Goal: Task Accomplishment & Management: Manage account settings

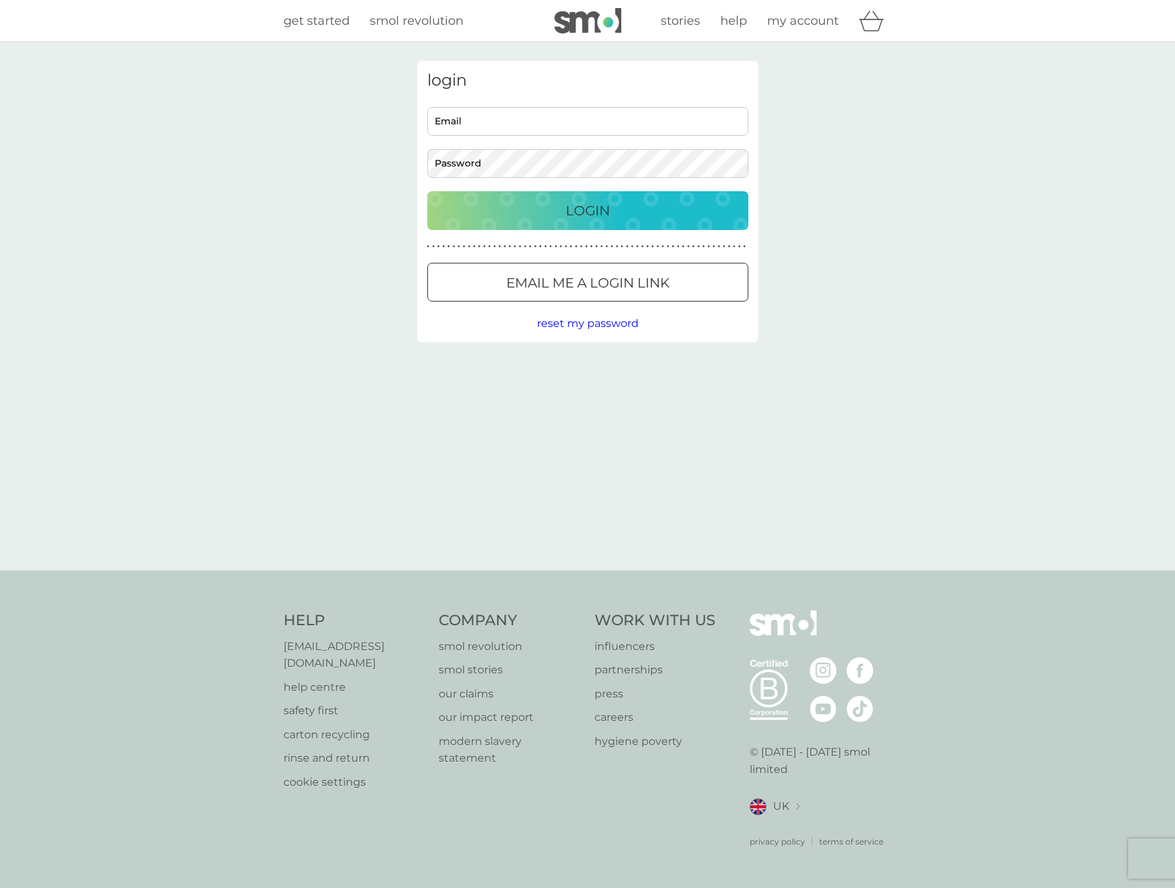
type input "[EMAIL_ADDRESS][DOMAIN_NAME]"
click at [598, 212] on p "Login" at bounding box center [588, 210] width 44 height 21
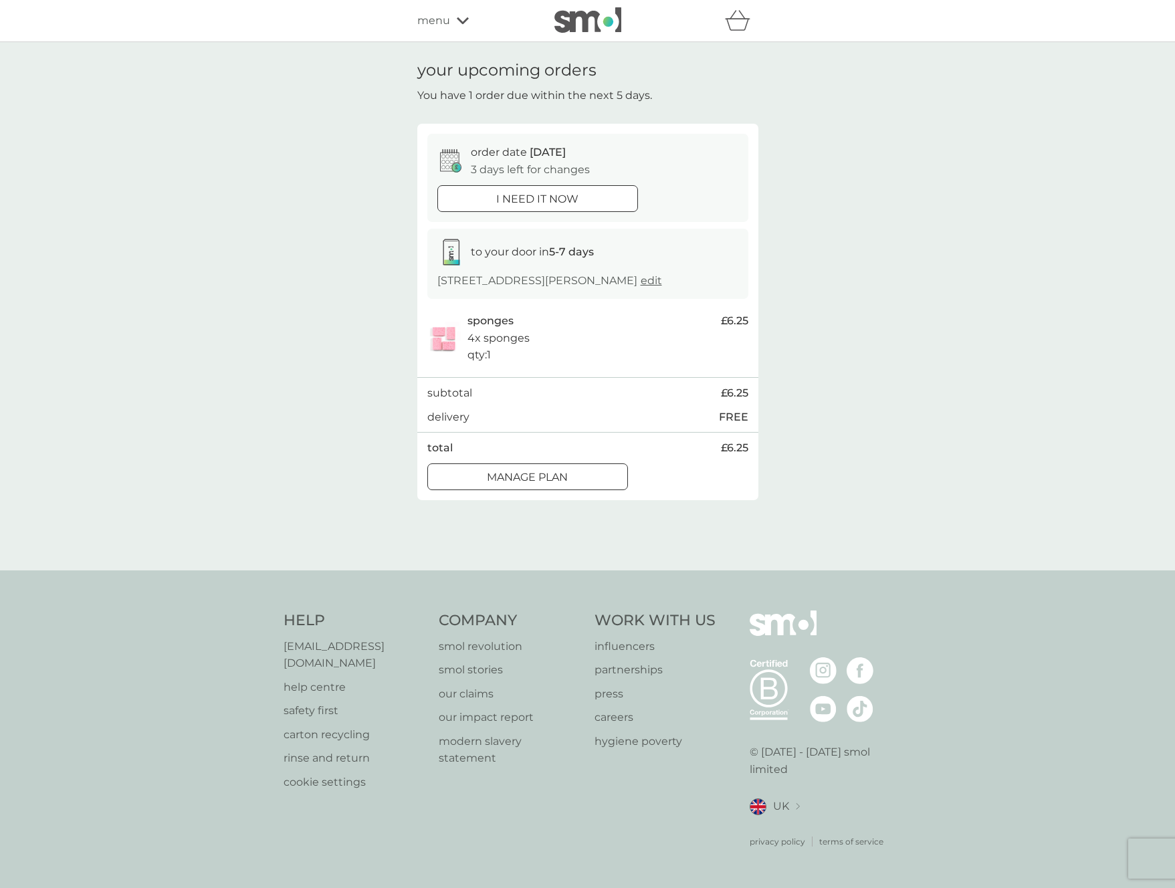
click at [536, 476] on div at bounding box center [528, 477] width 48 height 14
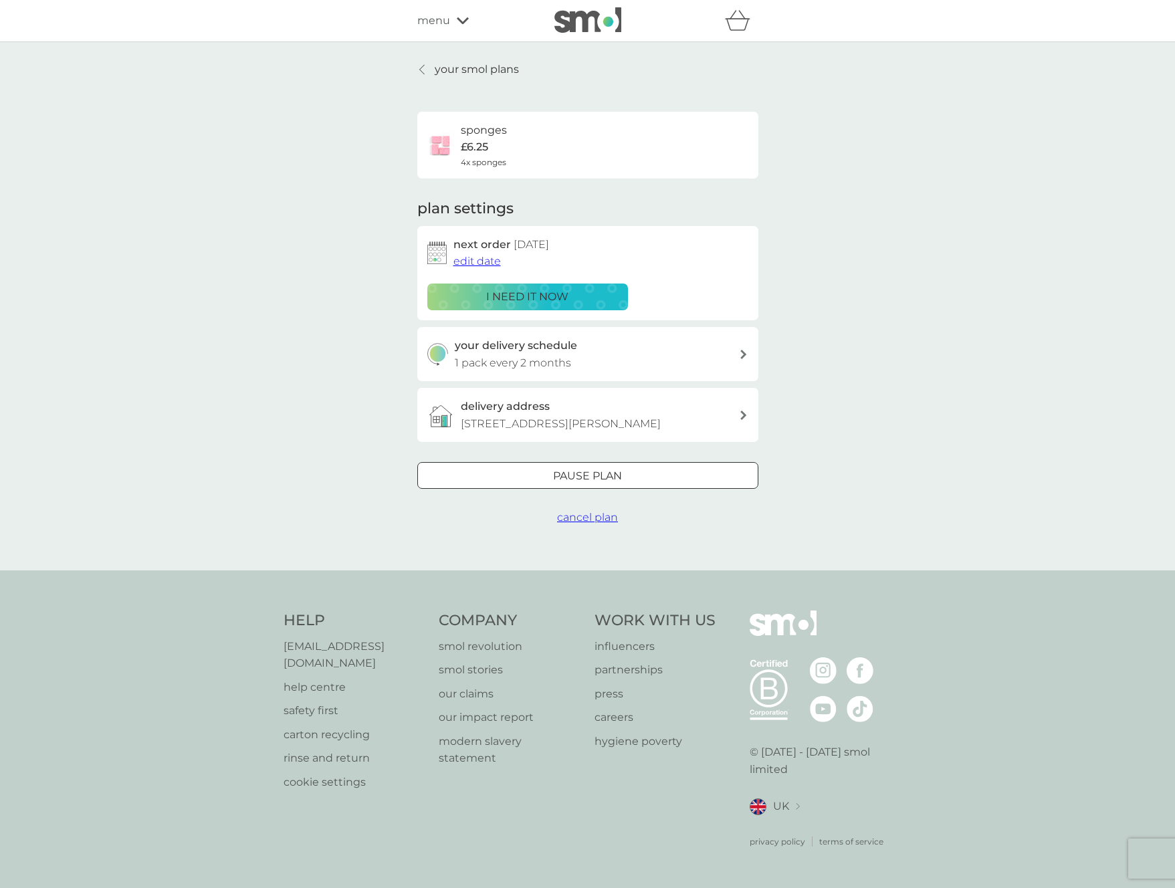
click at [478, 259] on span "edit date" at bounding box center [476, 261] width 47 height 13
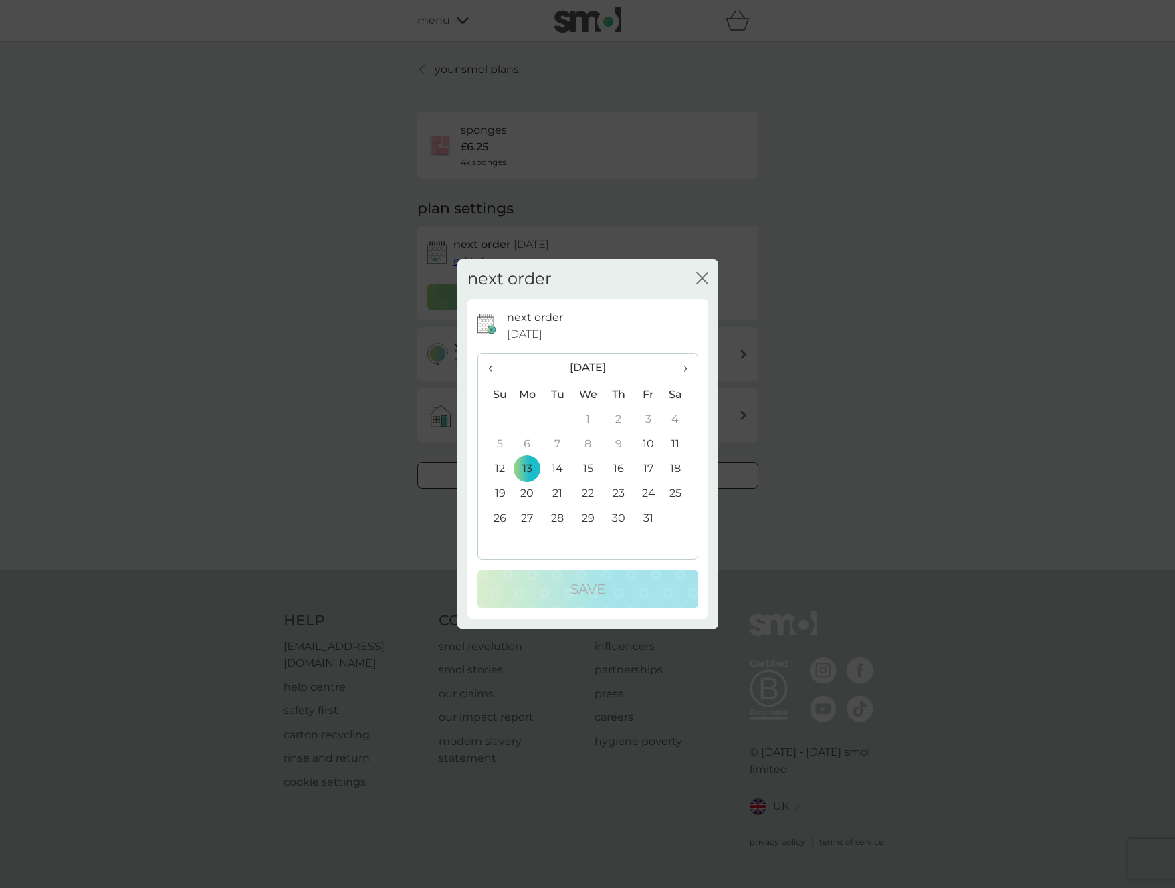
click at [686, 365] on span "›" at bounding box center [679, 368] width 13 height 28
click at [533, 444] on td "3" at bounding box center [527, 444] width 31 height 25
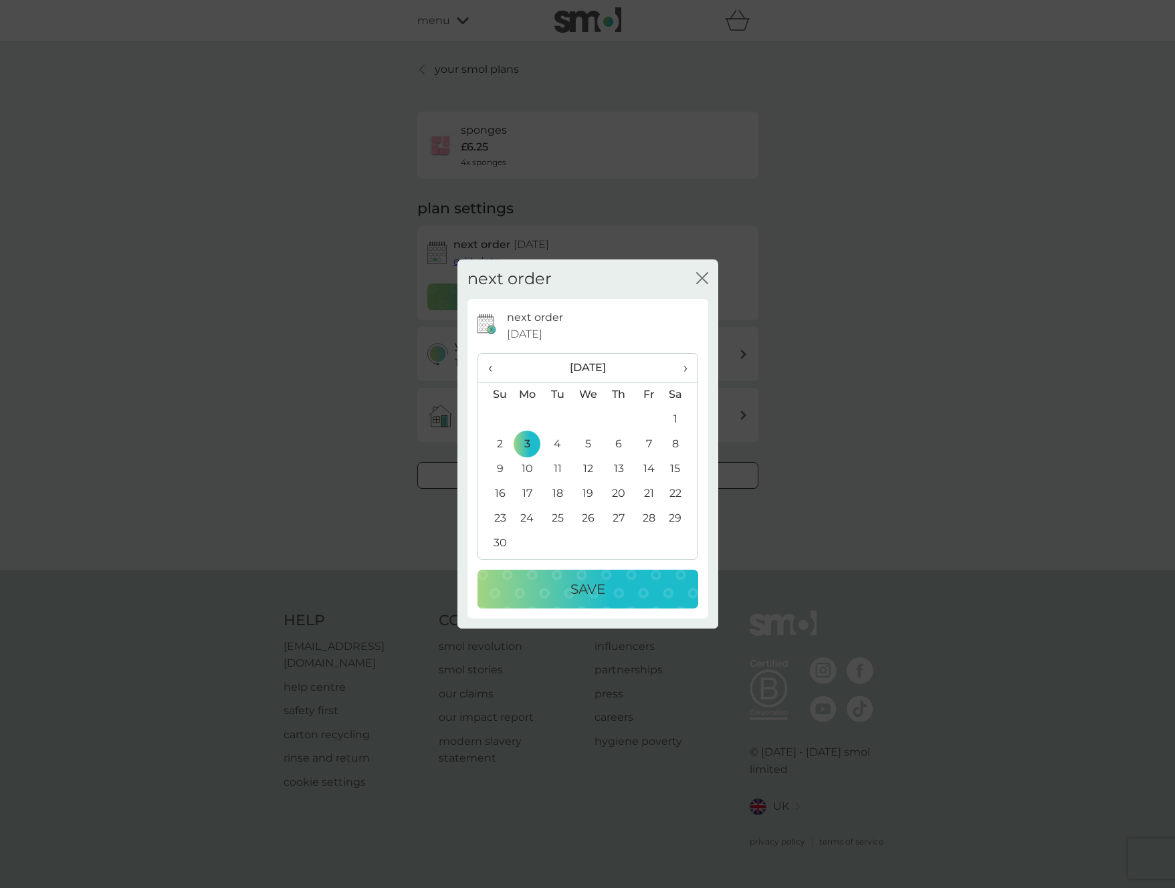
drag, startPoint x: 554, startPoint y: 490, endPoint x: 698, endPoint y: 350, distance: 200.5
click at [554, 490] on td "18" at bounding box center [557, 494] width 30 height 25
click at [580, 586] on p "Save" at bounding box center [588, 589] width 35 height 21
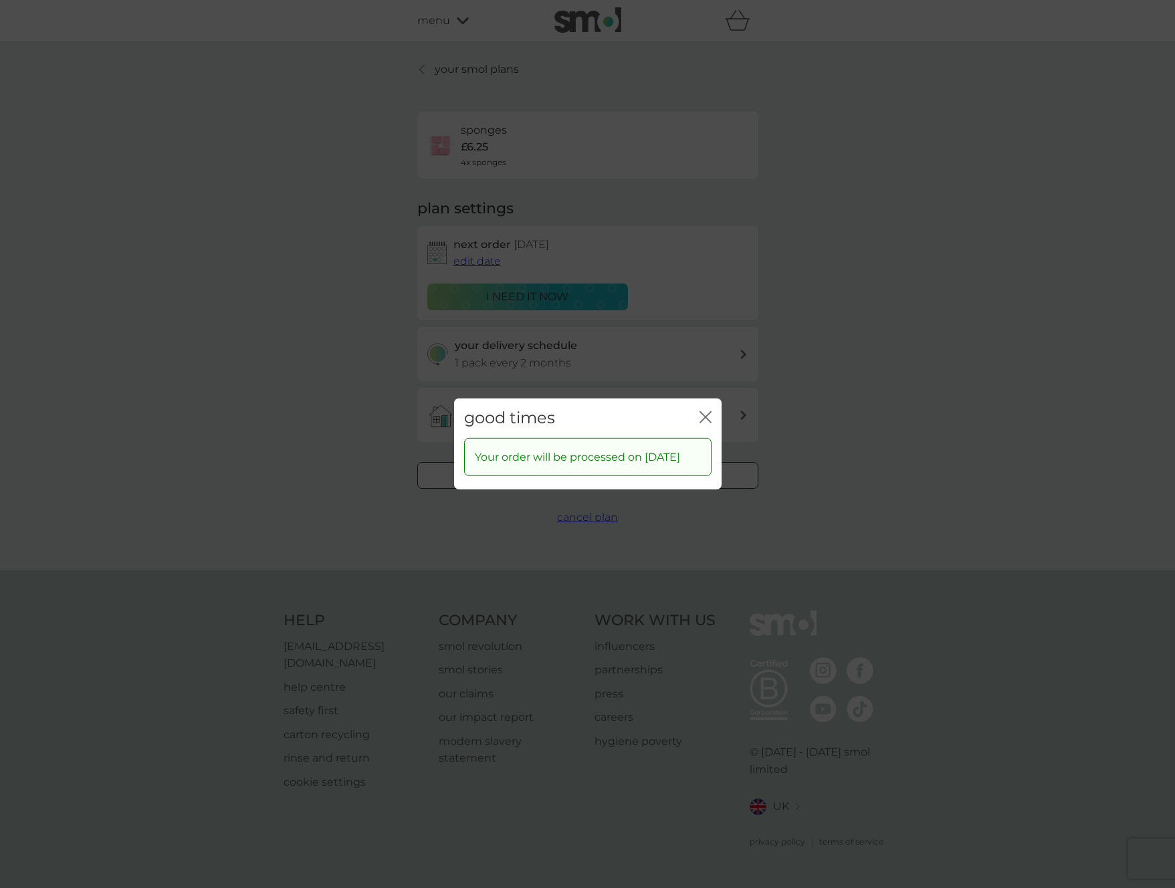
click at [709, 411] on icon "close" at bounding box center [706, 417] width 12 height 12
